Goal: Transaction & Acquisition: Register for event/course

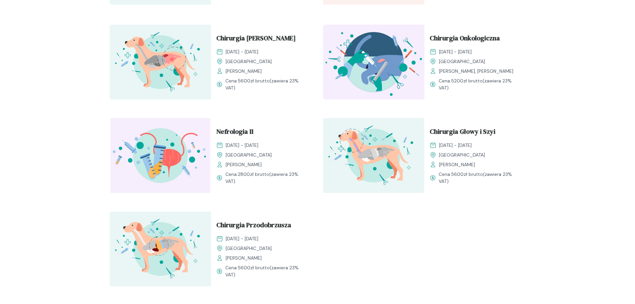
scroll to position [743, 0]
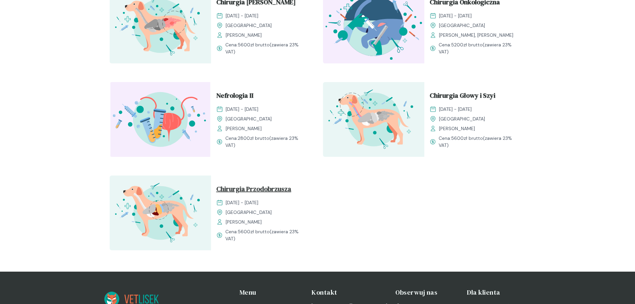
click at [249, 185] on span "Chirurgia Przodobrzusza" at bounding box center [253, 190] width 75 height 13
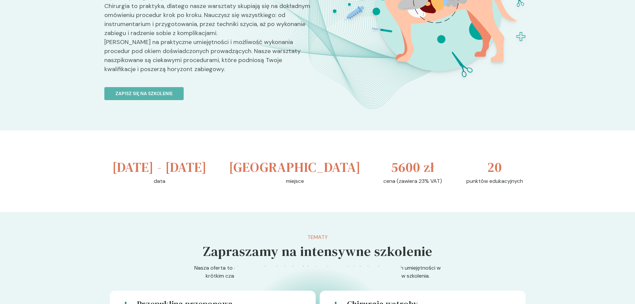
scroll to position [133, 0]
click at [168, 90] on p "Zapisz się na szkolenie" at bounding box center [143, 92] width 57 height 7
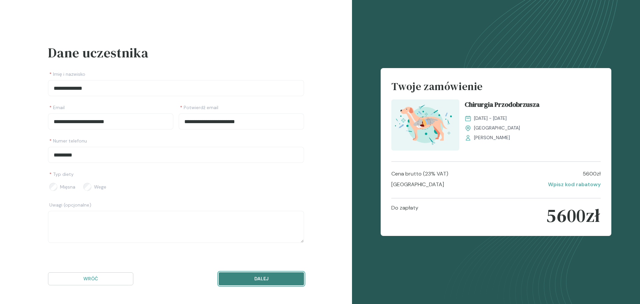
click at [244, 282] on button "Dalej" at bounding box center [261, 278] width 85 height 13
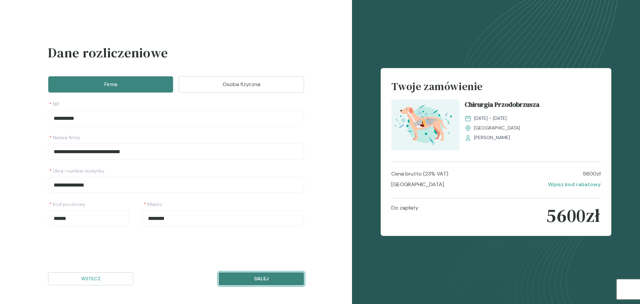
click at [252, 279] on p "Dalej" at bounding box center [261, 278] width 74 height 7
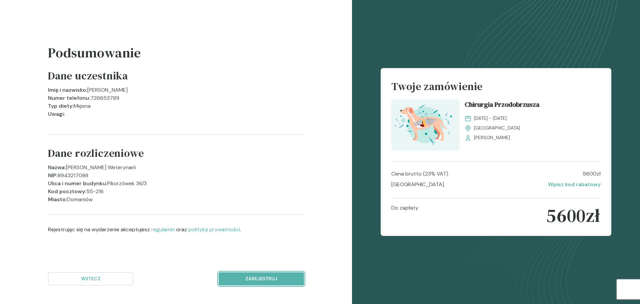
click at [252, 279] on p "Zarejestruj" at bounding box center [261, 278] width 74 height 7
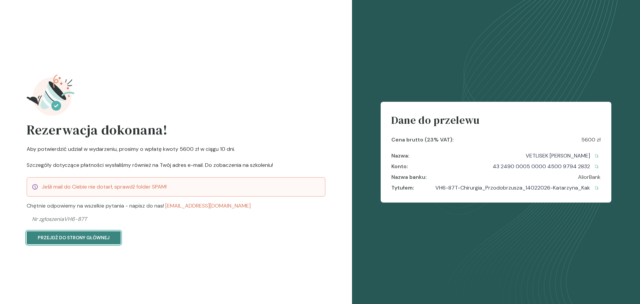
click at [96, 237] on p "Przejdź do strony głównej" at bounding box center [74, 237] width 72 height 7
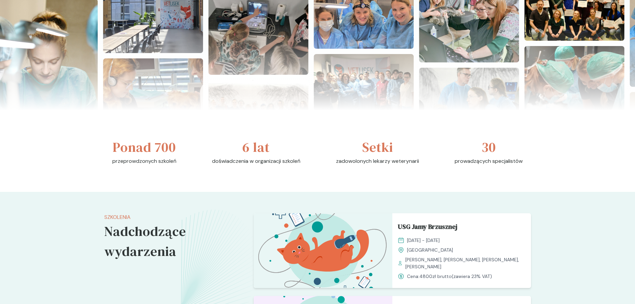
scroll to position [300, 0]
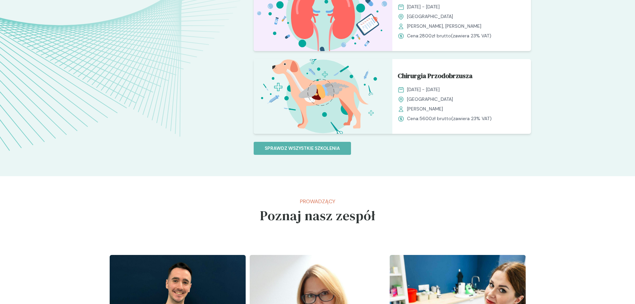
scroll to position [667, 0]
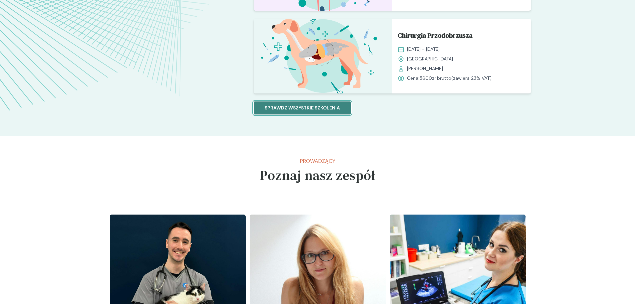
click at [334, 112] on button "Sprawdz wszystkie szkolenia" at bounding box center [302, 107] width 97 height 13
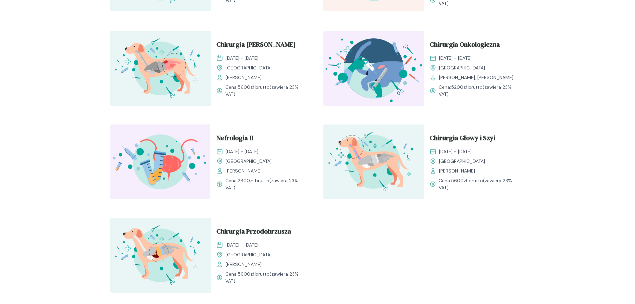
scroll to position [767, 0]
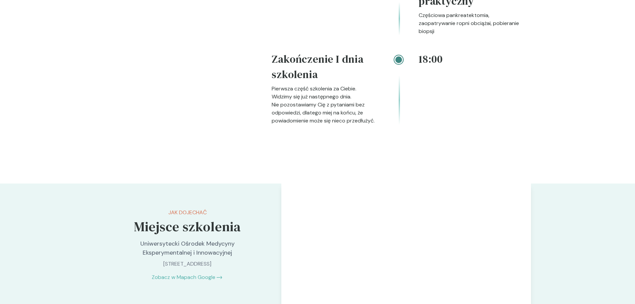
scroll to position [1267, 0]
